Goal: Find specific page/section: Find specific page/section

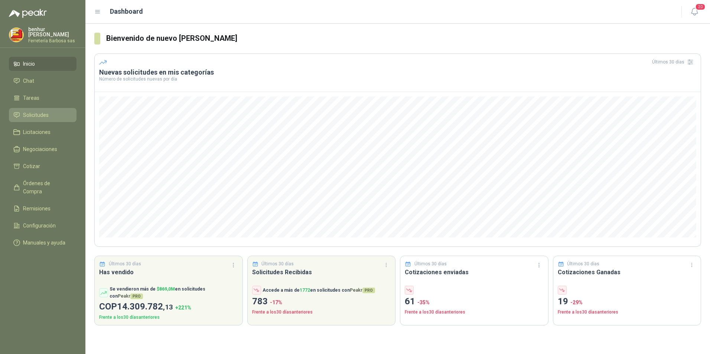
click at [35, 111] on span "Solicitudes" at bounding box center [36, 115] width 26 height 8
